Goal: Task Accomplishment & Management: Use online tool/utility

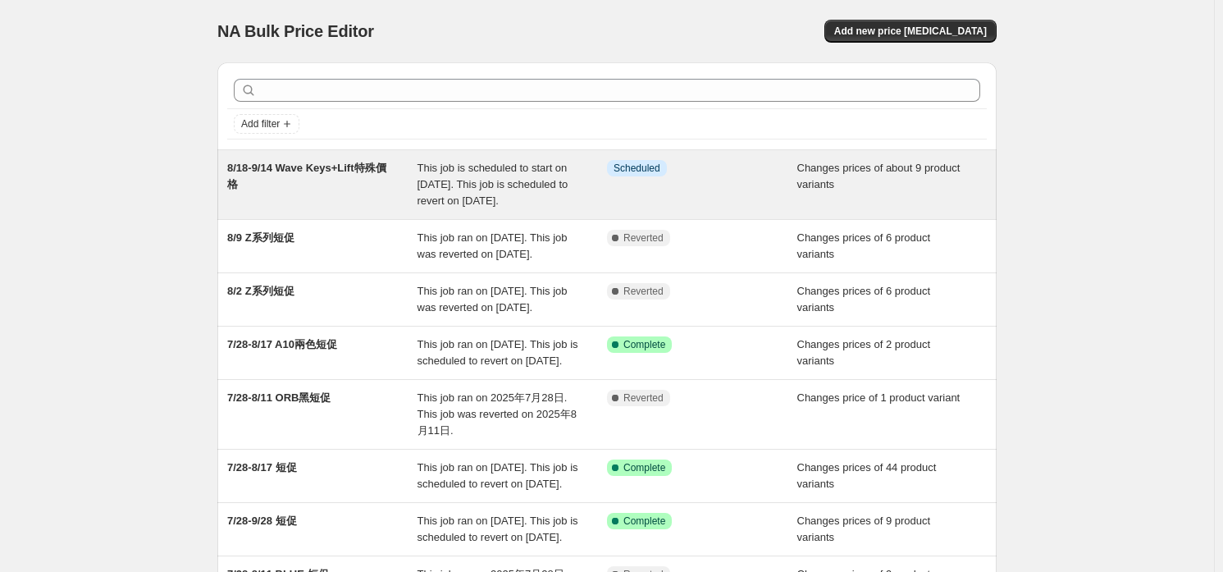
click at [340, 194] on div "8/18-9/14 Wave Keys+Lift特殊價格" at bounding box center [322, 184] width 190 height 49
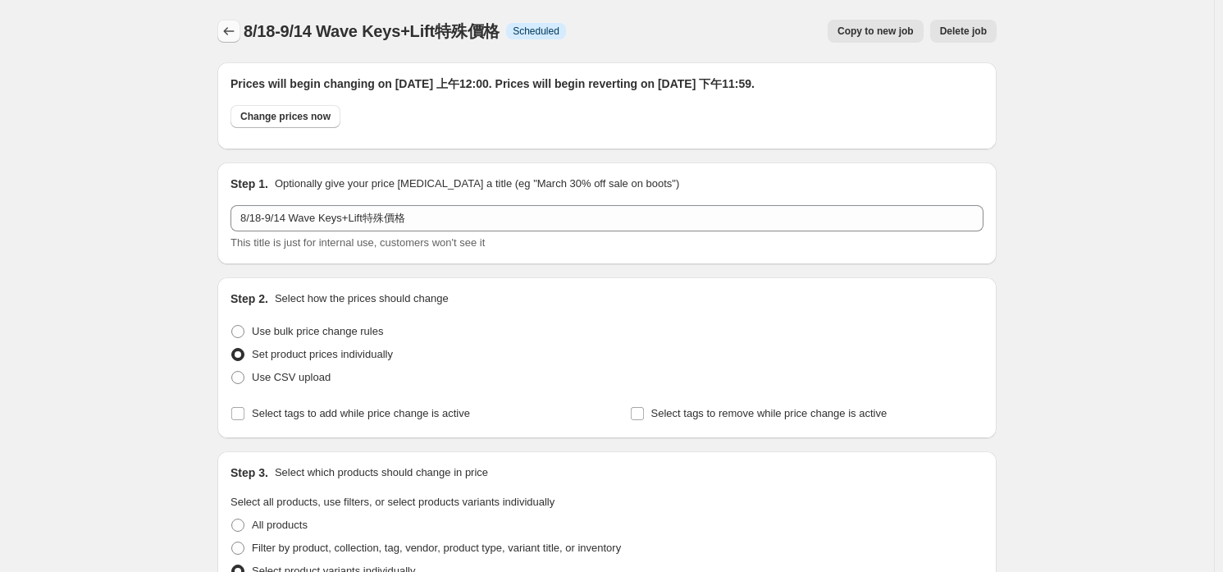
click at [237, 37] on icon "Price change jobs" at bounding box center [229, 31] width 16 height 16
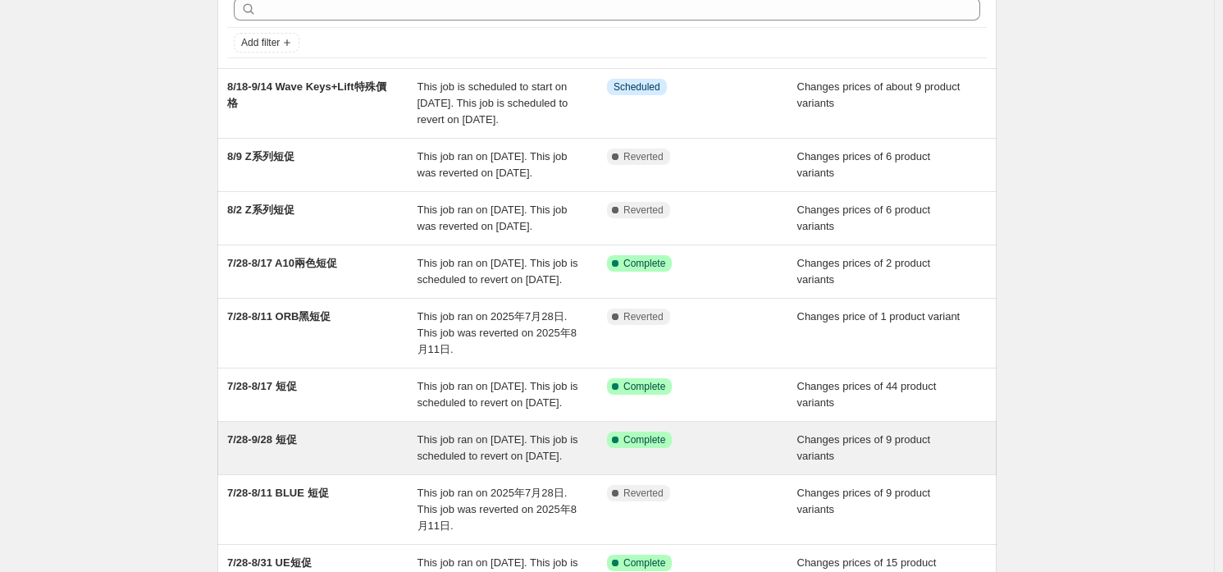
scroll to position [164, 0]
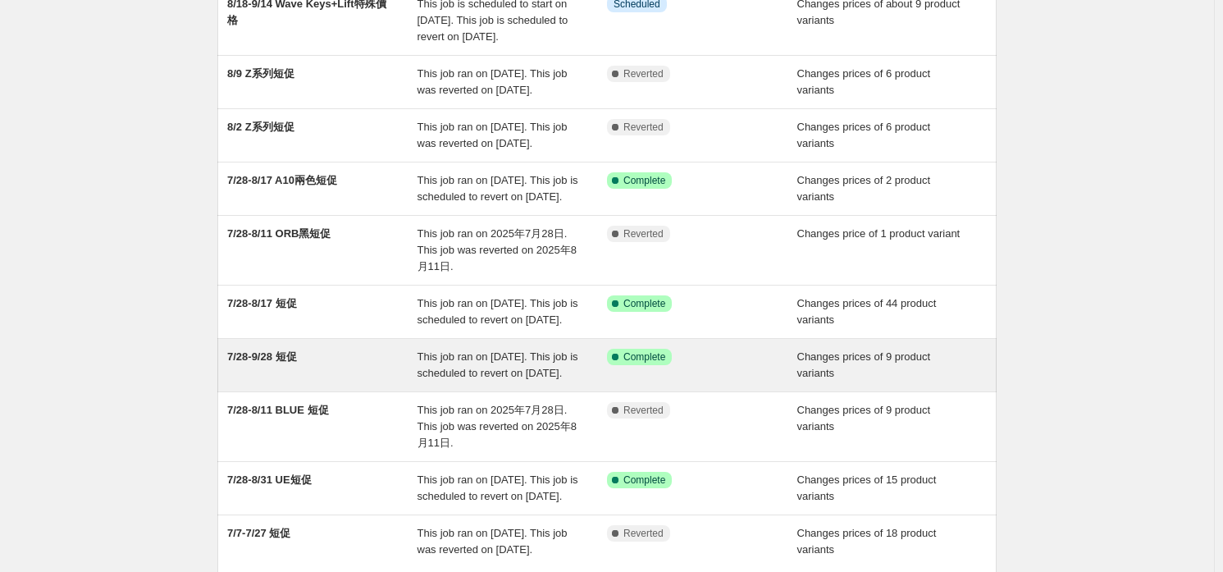
click at [260, 381] on div "7/28-9/28 短促" at bounding box center [322, 365] width 190 height 33
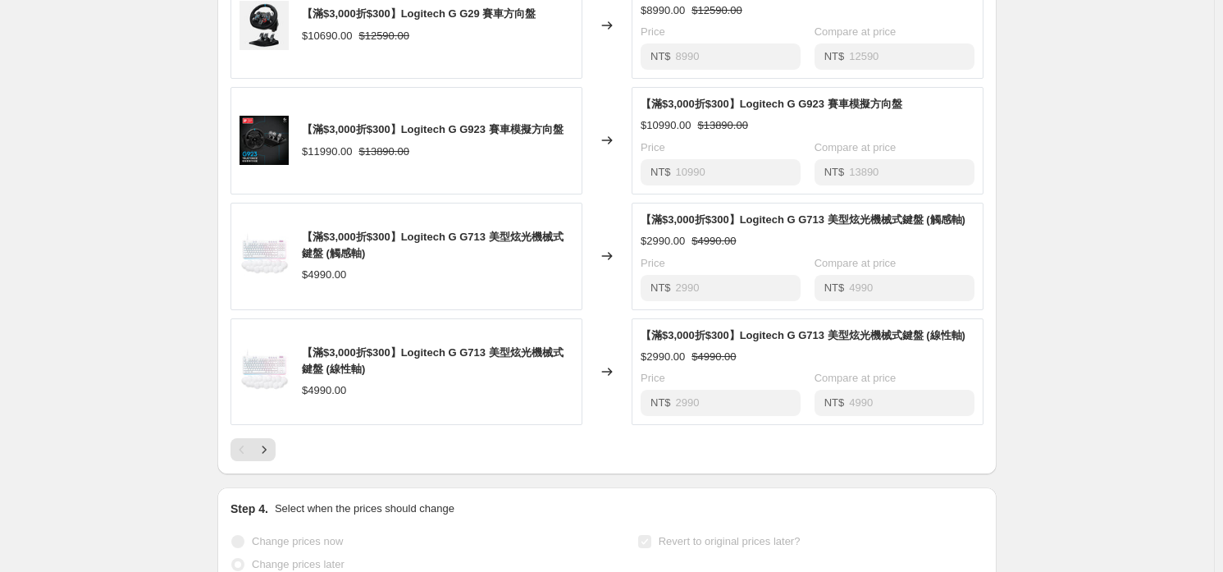
scroll to position [1066, 0]
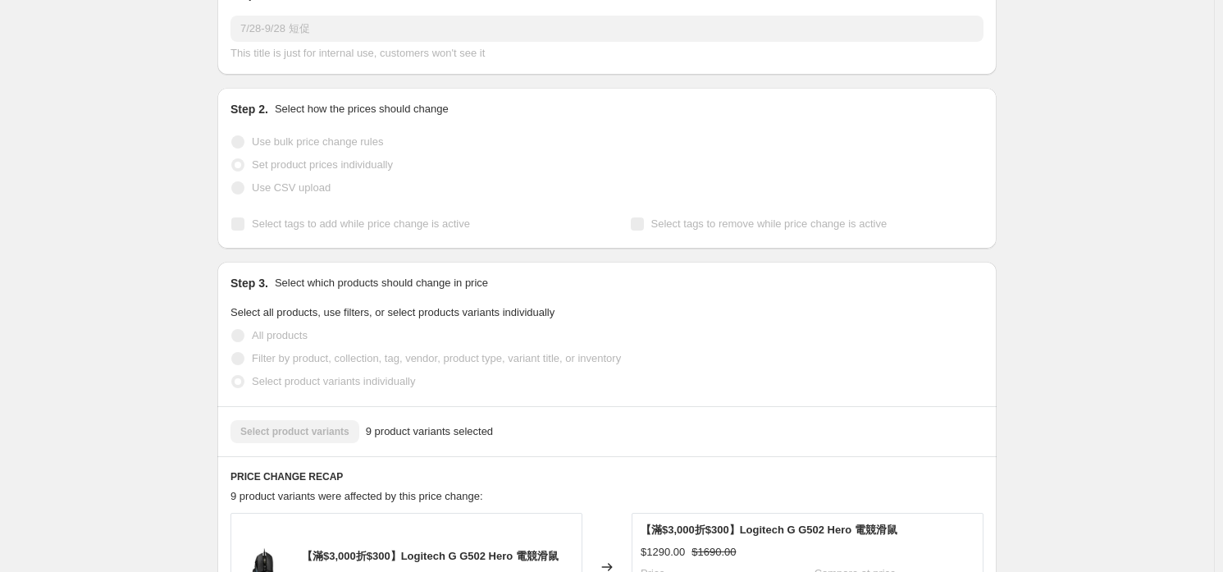
scroll to position [0, 0]
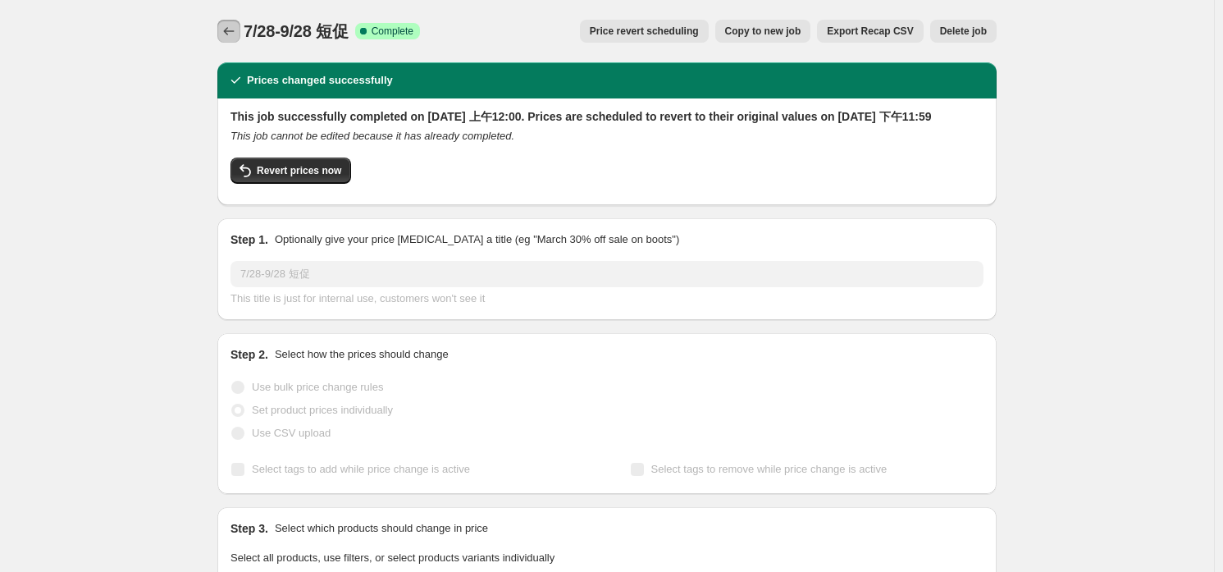
click at [237, 30] on icon "Price change jobs" at bounding box center [229, 31] width 16 height 16
